Goal: Task Accomplishment & Management: Manage account settings

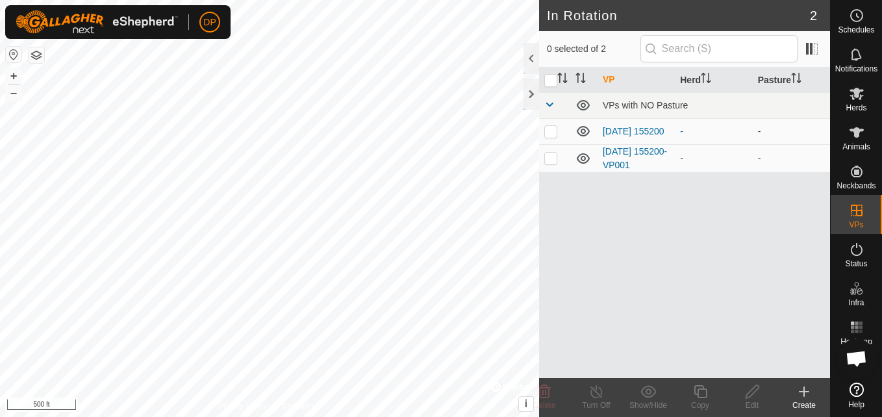
scroll to position [739, 0]
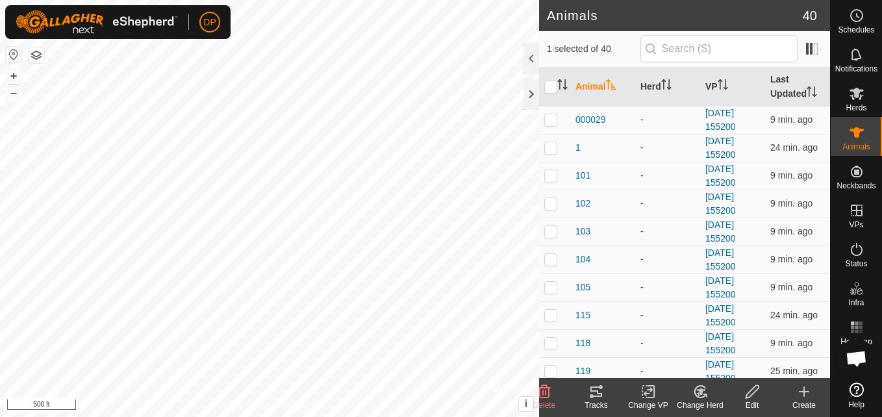
click at [590, 388] on icon at bounding box center [596, 391] width 12 height 10
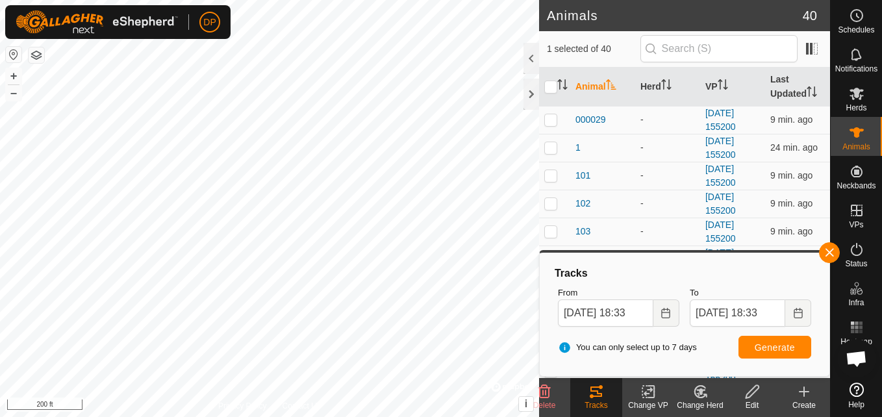
click at [442, 416] on html "DP Schedules Notifications Herds Animals Neckbands VPs Status Infra Heatmap Hel…" at bounding box center [441, 208] width 882 height 417
click at [828, 253] on button "button" at bounding box center [829, 252] width 21 height 21
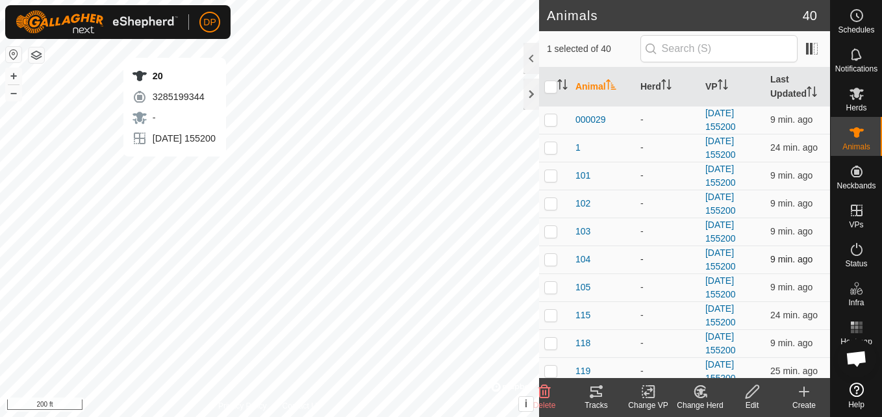
checkbox input "false"
